Goal: Entertainment & Leisure: Consume media (video, audio)

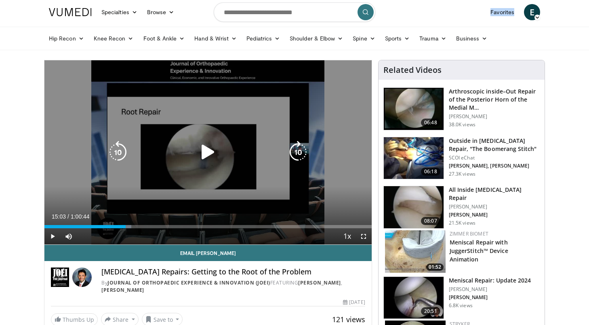
click at [209, 152] on icon "Video Player" at bounding box center [208, 152] width 23 height 23
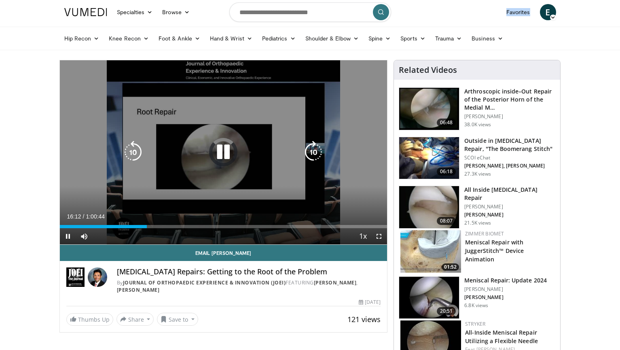
click at [218, 152] on icon "Video Player" at bounding box center [223, 152] width 23 height 23
click at [220, 152] on icon "Video Player" at bounding box center [223, 152] width 23 height 23
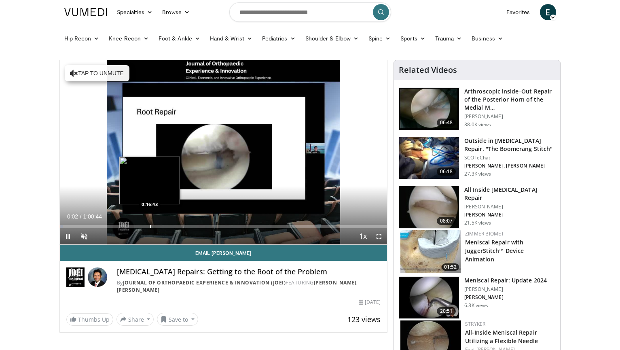
click at [150, 228] on div "Progress Bar" at bounding box center [150, 226] width 1 height 3
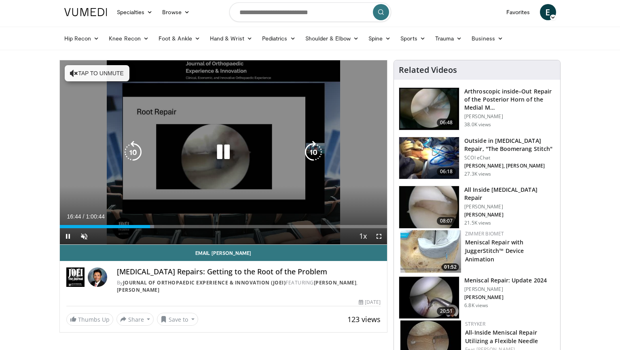
click at [144, 226] on div "0:16:45" at bounding box center [105, 226] width 90 height 3
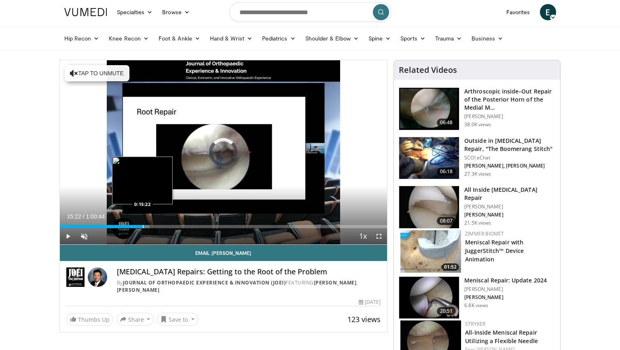
click at [143, 226] on div "Progress Bar" at bounding box center [143, 226] width 1 height 3
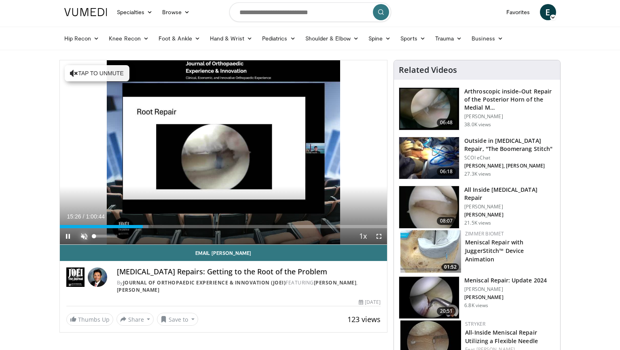
click at [82, 237] on span "Video Player" at bounding box center [84, 236] width 16 height 16
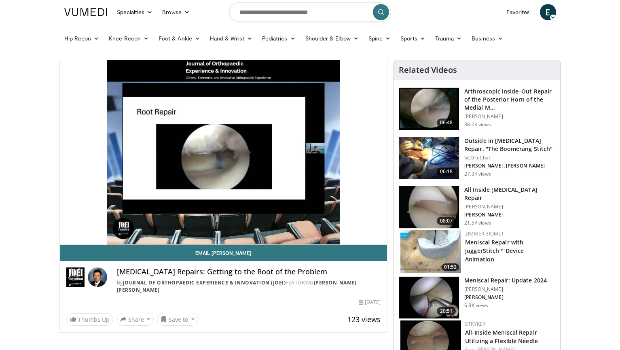
click at [76, 228] on button "Mute" at bounding box center [84, 236] width 16 height 16
